Goal: Information Seeking & Learning: Find specific fact

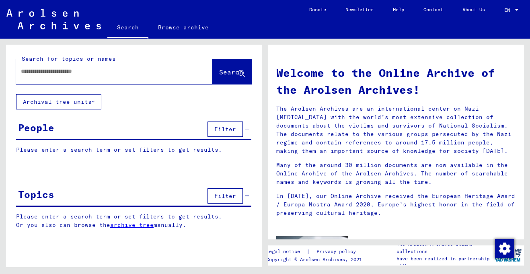
click at [108, 74] on input "text" at bounding box center [104, 71] width 167 height 8
paste input "**********"
type input "**********"
click at [227, 75] on span "Search" at bounding box center [231, 72] width 24 height 8
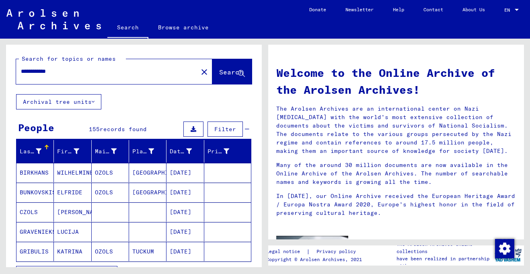
click at [4, 154] on div "**********" at bounding box center [132, 153] width 265 height 228
click at [9, 161] on div "Last Name First Name Maiden Name Place of Birth Date of Birth Prisoner # BIRKHA…" at bounding box center [134, 216] width 256 height 152
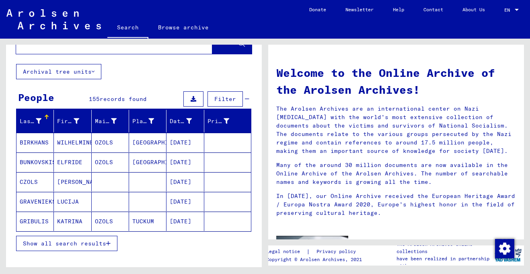
scroll to position [161, 0]
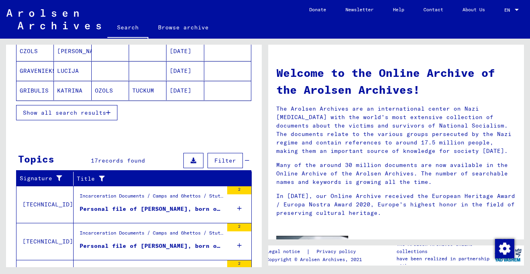
click at [80, 114] on span "Show all search results" at bounding box center [64, 112] width 83 height 7
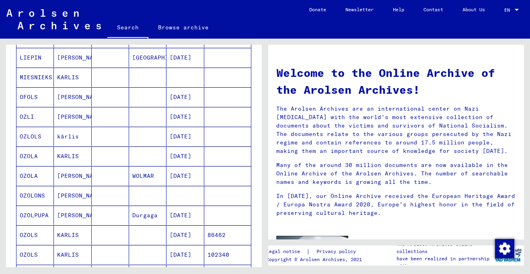
scroll to position [305, 0]
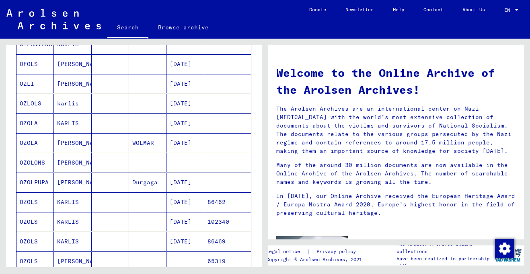
click at [34, 119] on mat-cell "OZOLA" at bounding box center [34, 122] width 37 height 19
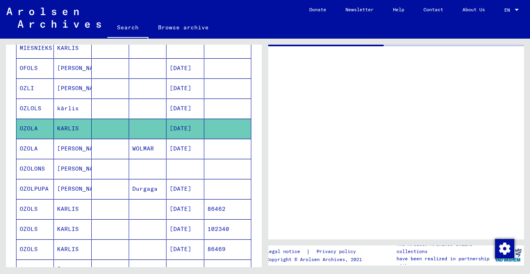
scroll to position [309, 0]
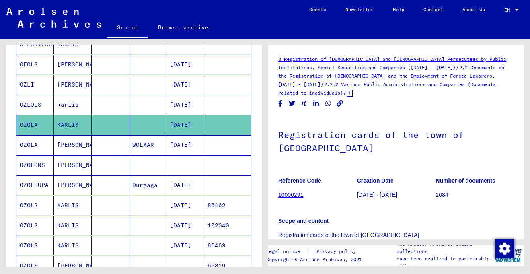
click at [438, 159] on h1 "Registration cards of the town of [GEOGRAPHIC_DATA]" at bounding box center [396, 140] width 236 height 49
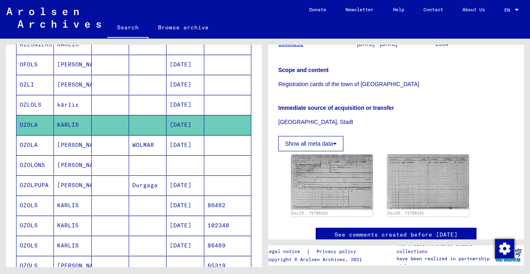
scroll to position [177, 0]
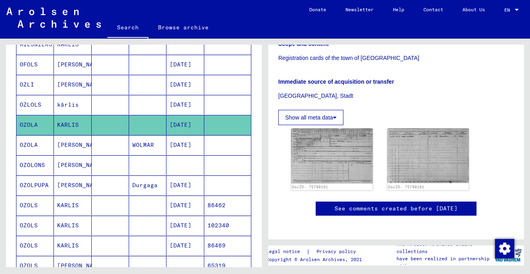
click at [11, 240] on div "Last Name First Name Maiden Name Place of Birth Date of Birth Prisoner # BIRKHA…" at bounding box center [134, 120] width 256 height 578
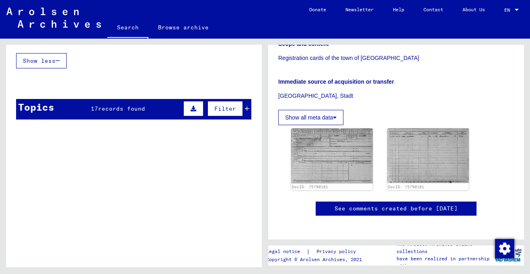
scroll to position [647, 0]
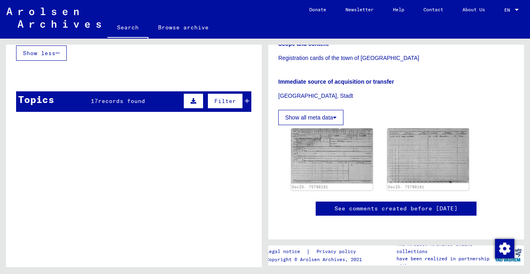
click at [111, 107] on div "Topics 17 records found Filter" at bounding box center [133, 101] width 235 height 20
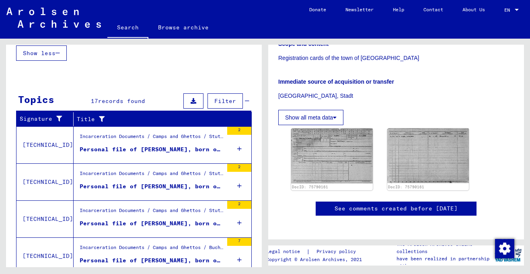
click at [135, 147] on div "Personal file of [PERSON_NAME], born on [DEMOGRAPHIC_DATA]" at bounding box center [151, 149] width 143 height 8
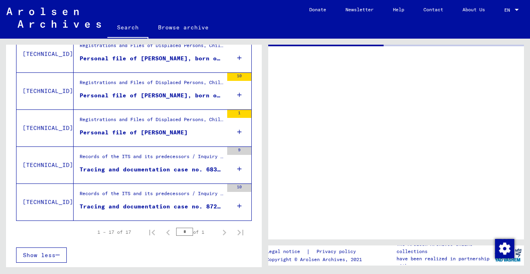
scroll to position [610, 0]
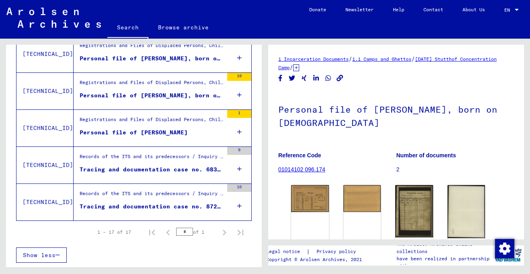
click at [374, 127] on h1 "Personal file of [PERSON_NAME], born on [DEMOGRAPHIC_DATA]" at bounding box center [396, 115] width 236 height 49
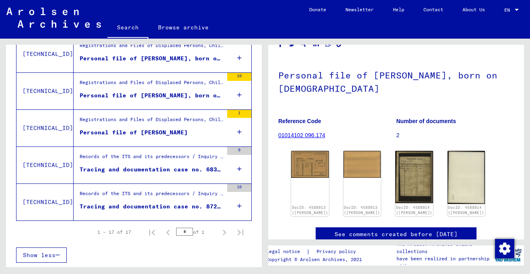
scroll to position [0, 0]
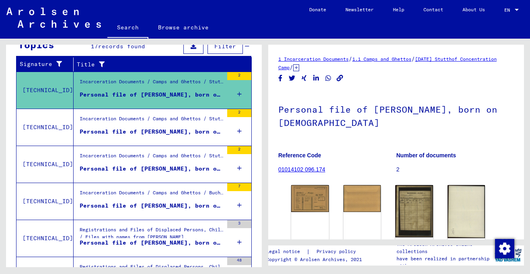
scroll to position [111, 0]
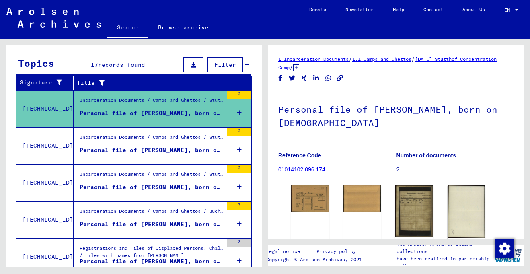
click at [117, 153] on div "Personal file of [PERSON_NAME], born on [DEMOGRAPHIC_DATA]" at bounding box center [151, 150] width 143 height 8
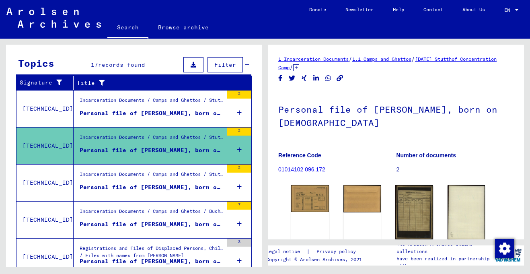
click at [117, 188] on div "Personal file of [PERSON_NAME], born on [DEMOGRAPHIC_DATA]" at bounding box center [151, 187] width 143 height 8
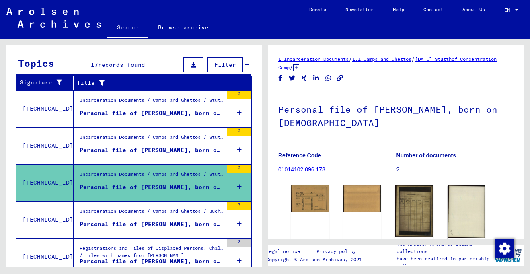
click at [117, 217] on div "Incarceration Documents / Camps and Ghettos / Buchenwald Concentration Camp / I…" at bounding box center [151, 212] width 143 height 11
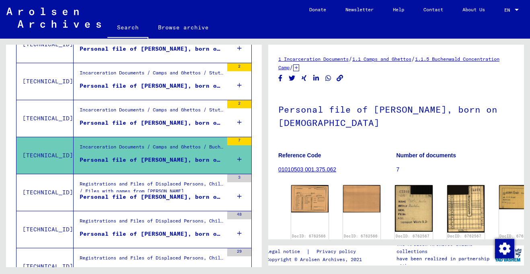
scroll to position [240, 0]
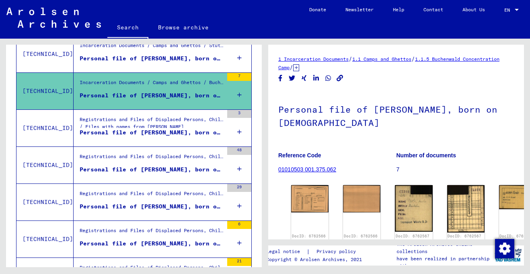
click at [119, 133] on div "Personal file of [PERSON_NAME], born on [DEMOGRAPHIC_DATA]" at bounding box center [151, 132] width 143 height 8
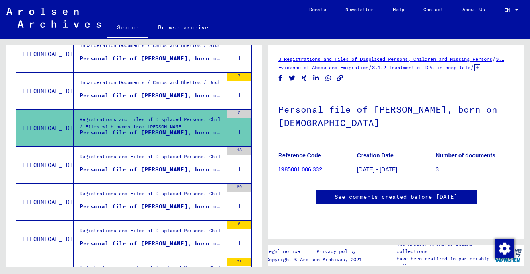
click at [115, 162] on div "Registrations and Files of Displaced Persons, Children and Missing Persons / Ev…" at bounding box center [151, 158] width 143 height 11
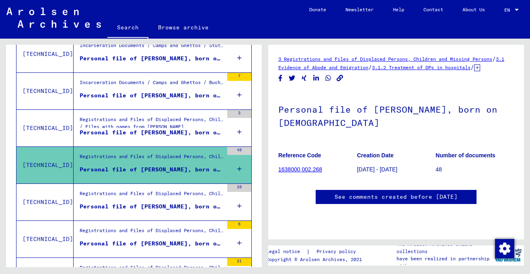
click at [115, 199] on div "Registrations and Files of Displaced Persons, Children and Missing Persons / Ev…" at bounding box center [151, 195] width 143 height 11
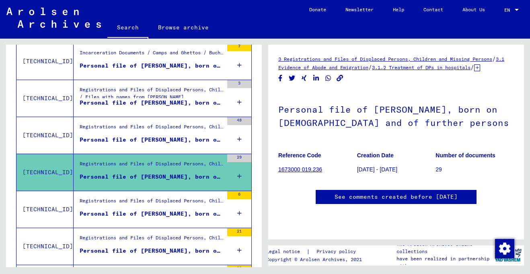
scroll to position [320, 0]
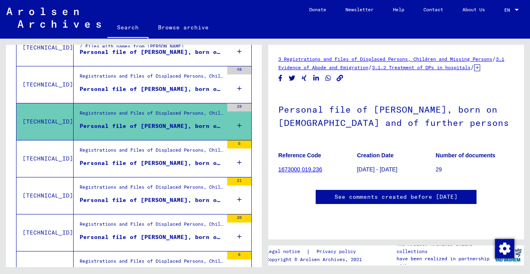
click at [101, 161] on div "Personal file of [PERSON_NAME], born on [DEMOGRAPHIC_DATA], born in [GEOGRAPHIC…" at bounding box center [151, 163] width 143 height 8
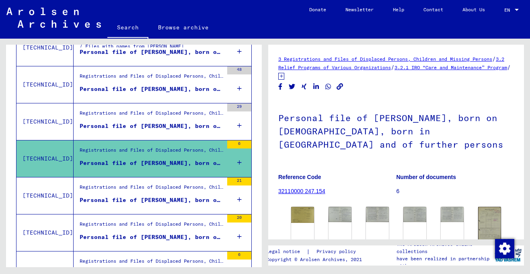
click at [107, 193] on div "Registrations and Files of Displaced Persons, Children and Missing Persons / Re…" at bounding box center [151, 188] width 143 height 11
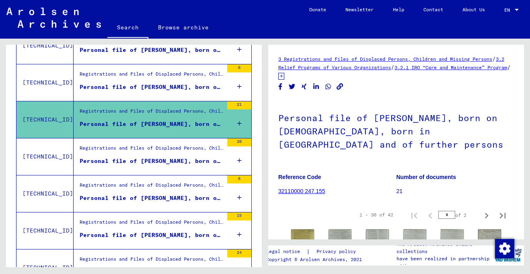
scroll to position [449, 0]
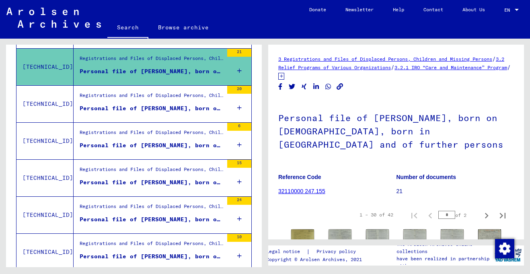
click at [124, 108] on div "Personal file of [PERSON_NAME], born on [DEMOGRAPHIC_DATA], born in [GEOGRAPHIC…" at bounding box center [151, 108] width 143 height 8
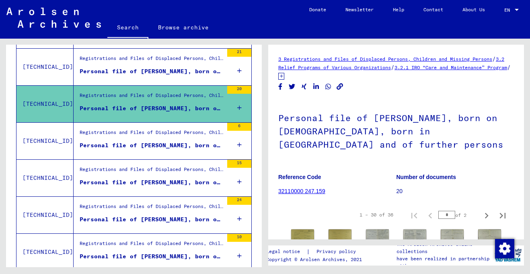
click at [344, 169] on figure "Reference Code 32110000 247.159" at bounding box center [337, 185] width 118 height 36
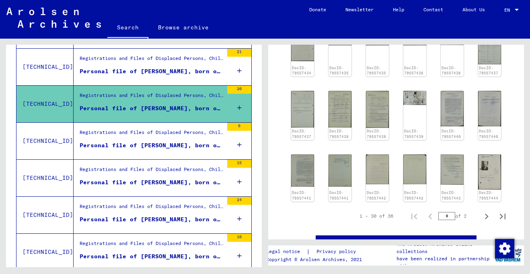
scroll to position [80, 0]
